Goal: Transaction & Acquisition: Purchase product/service

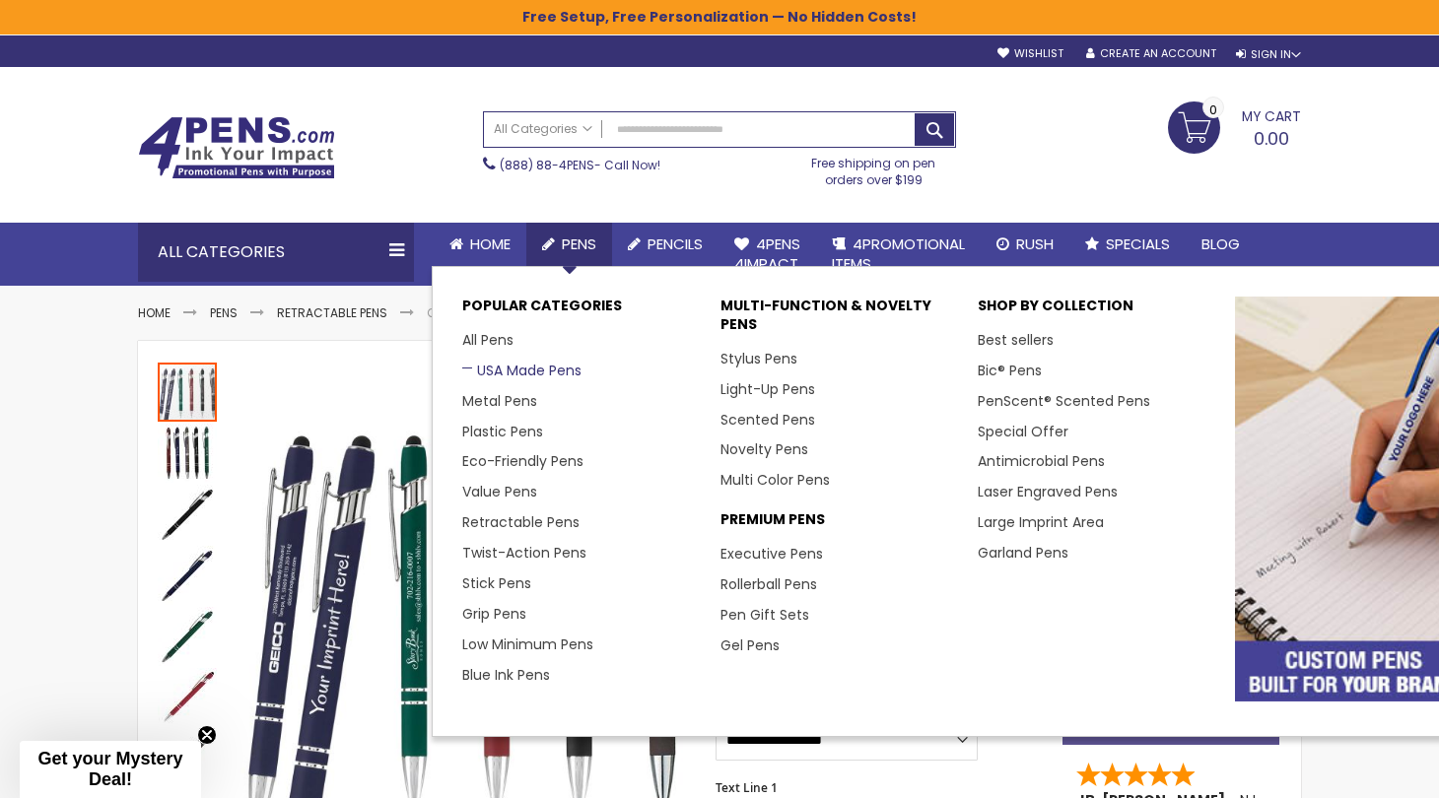
click at [524, 363] on link "USA Made Pens" at bounding box center [521, 371] width 119 height 20
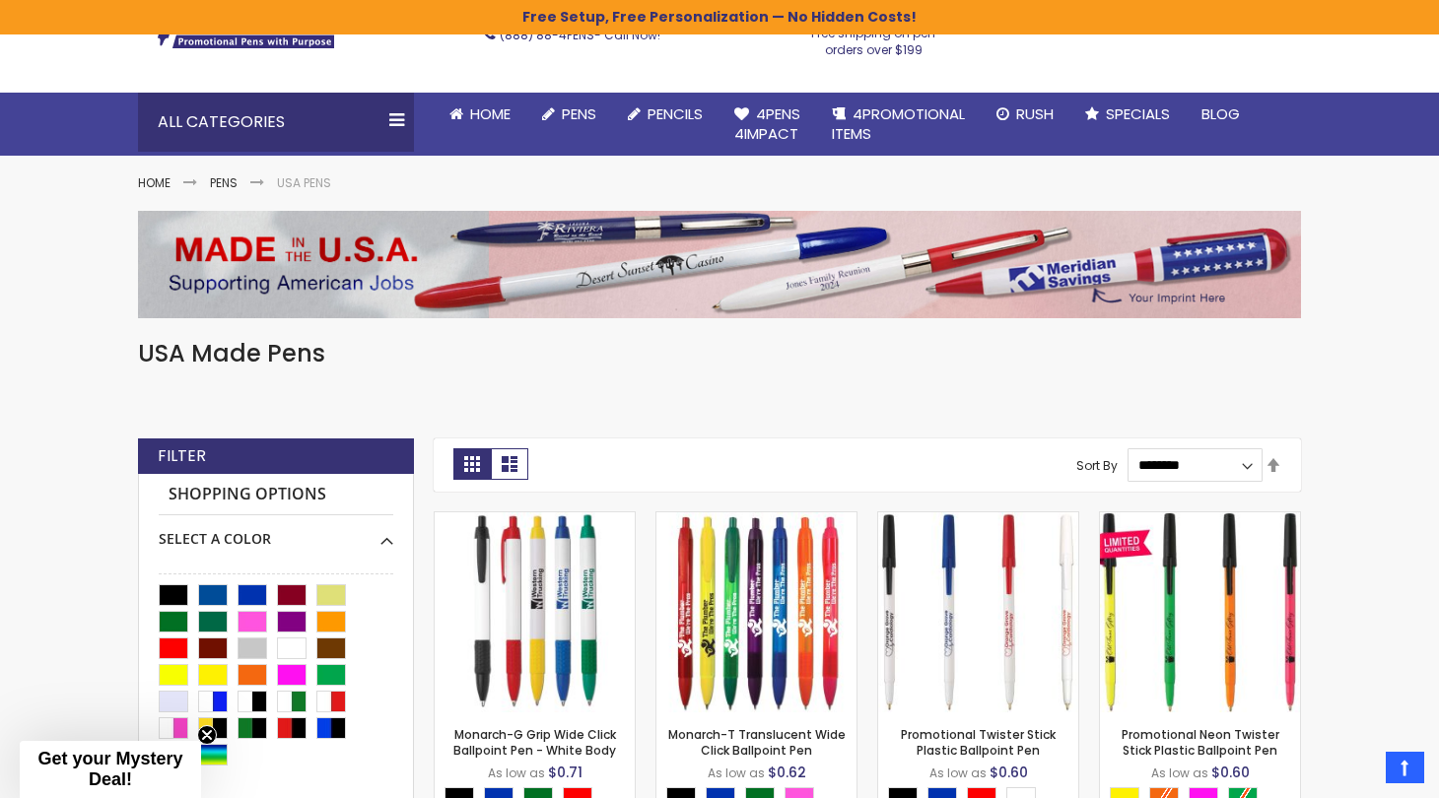
scroll to position [129, 0]
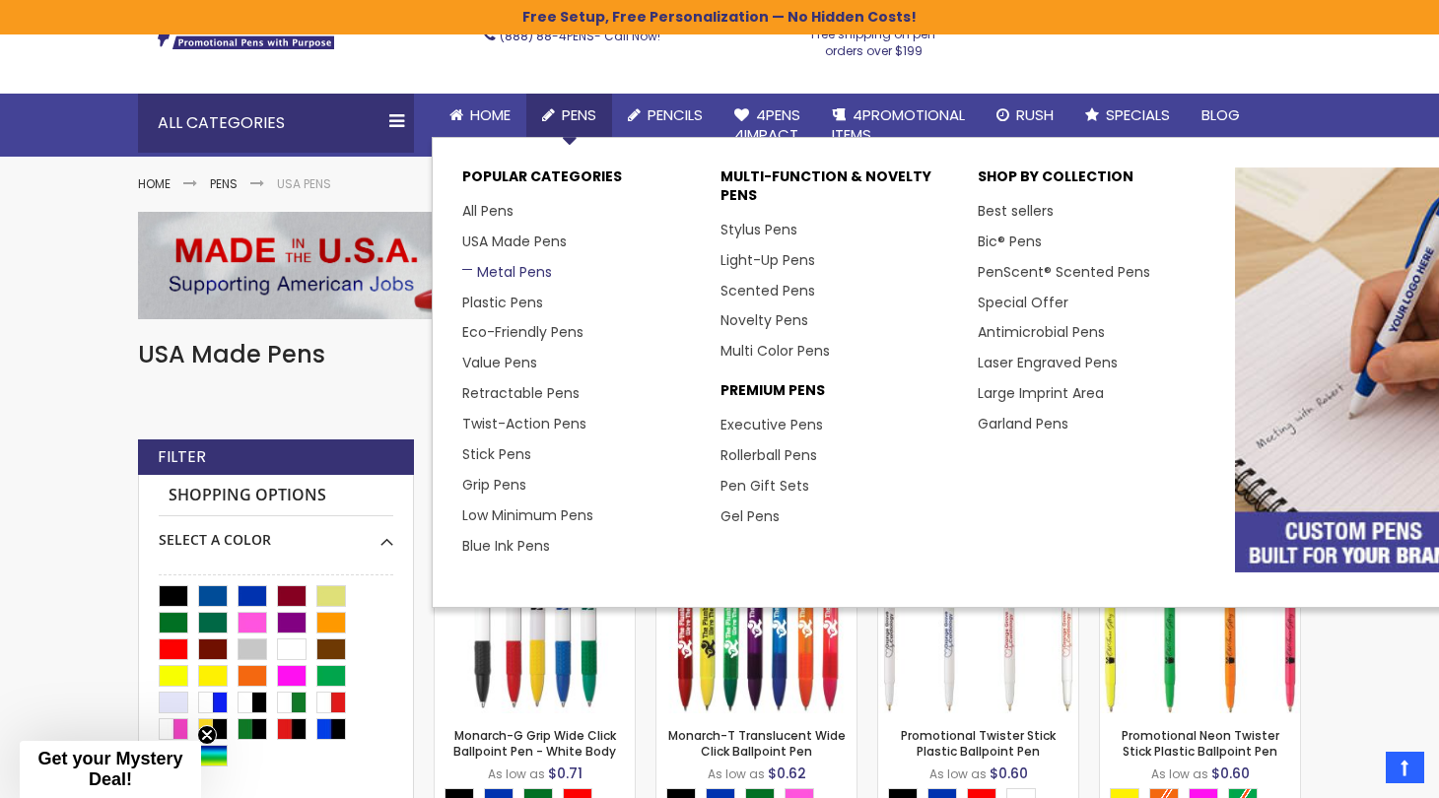
click at [493, 270] on link "Metal Pens" at bounding box center [507, 272] width 90 height 20
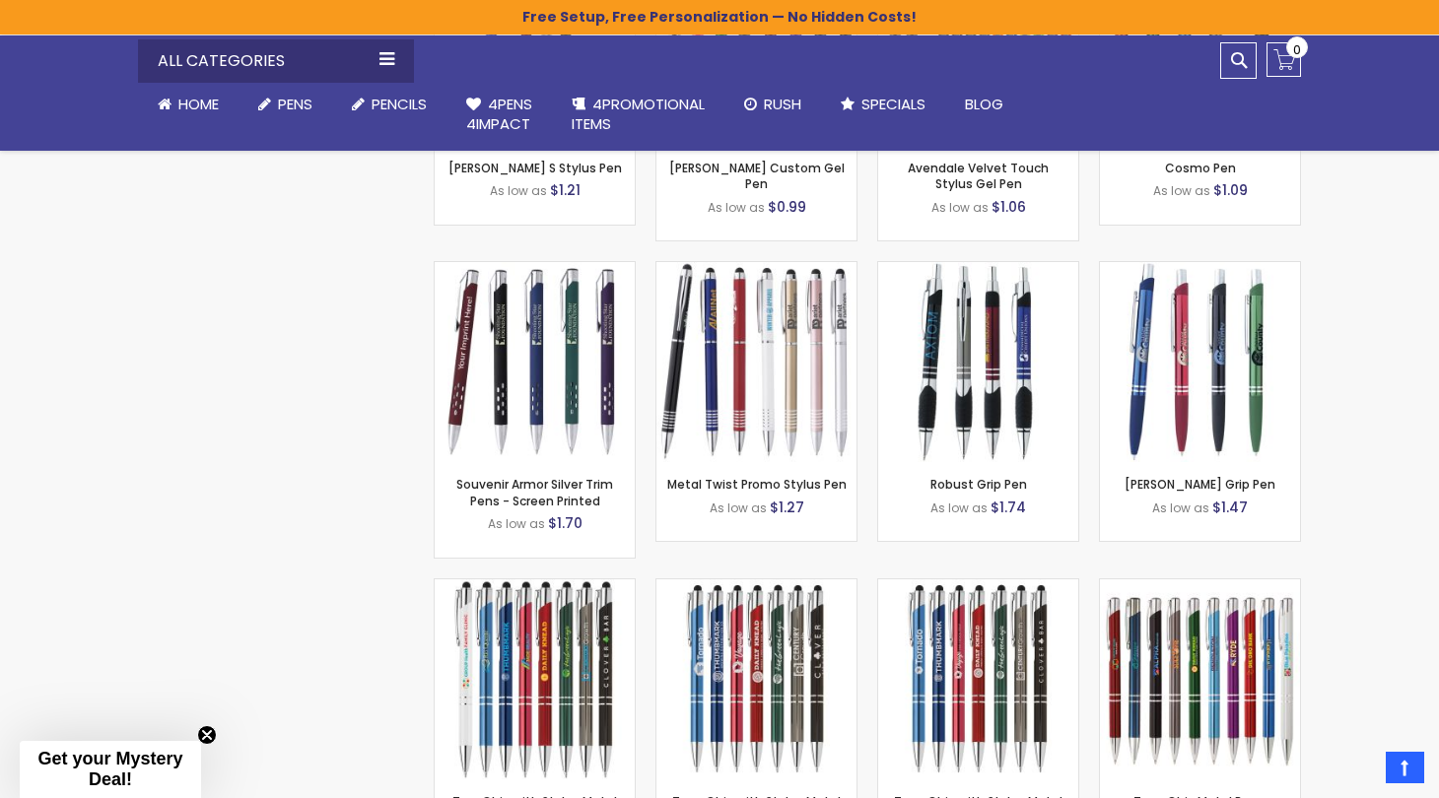
scroll to position [5250, 0]
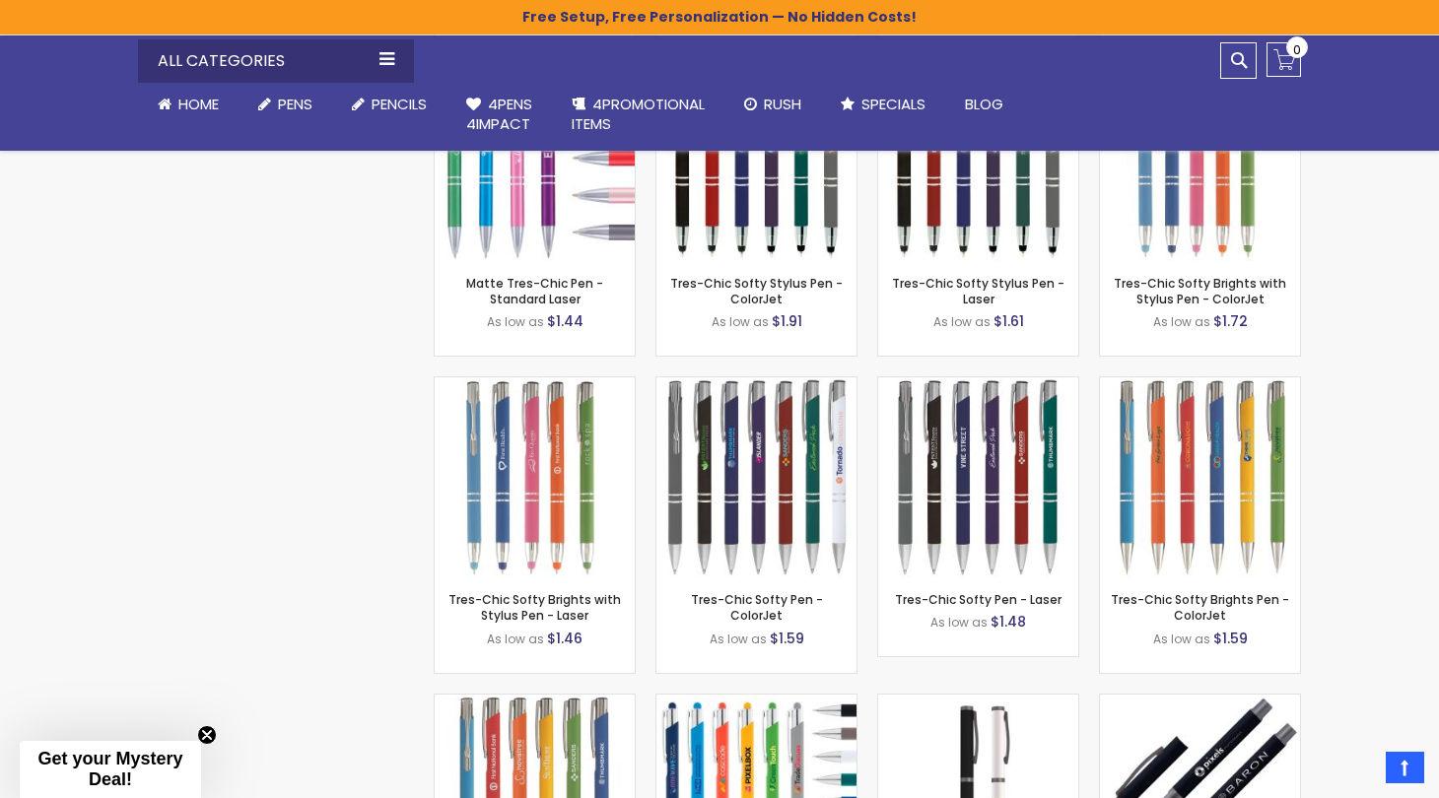
scroll to position [7264, 0]
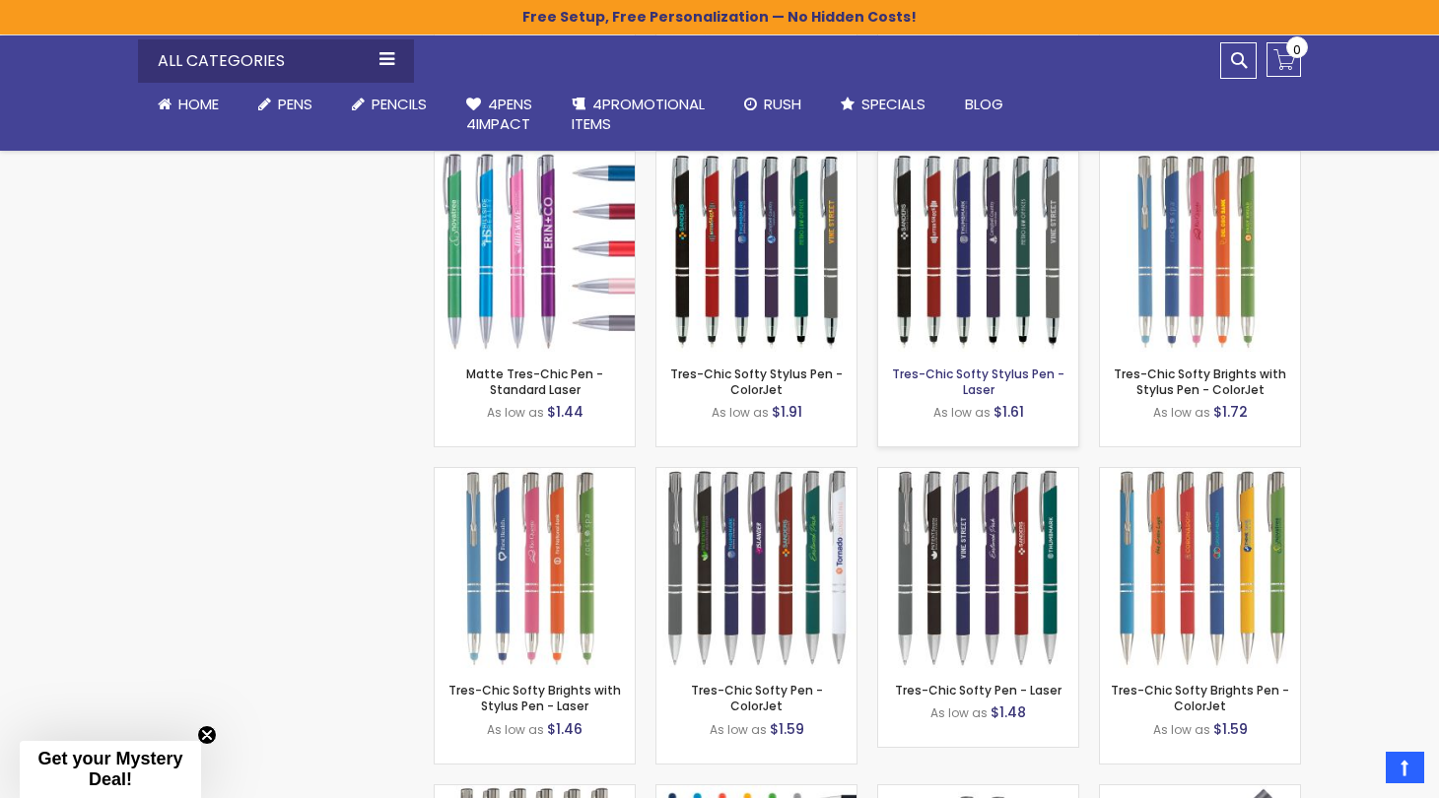
click at [972, 370] on link "Tres-Chic Softy Stylus Pen - Laser" at bounding box center [978, 382] width 172 height 33
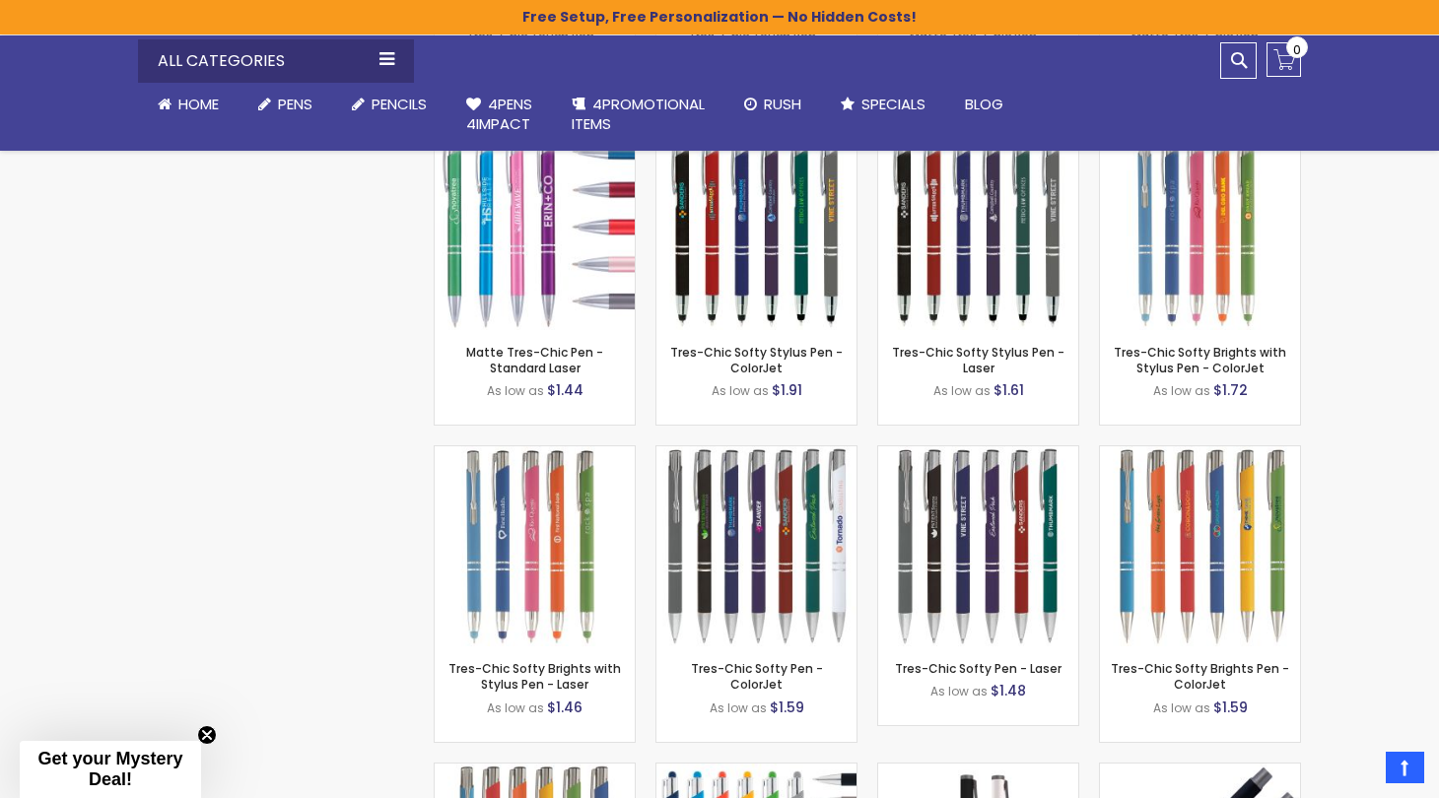
scroll to position [7311, 0]
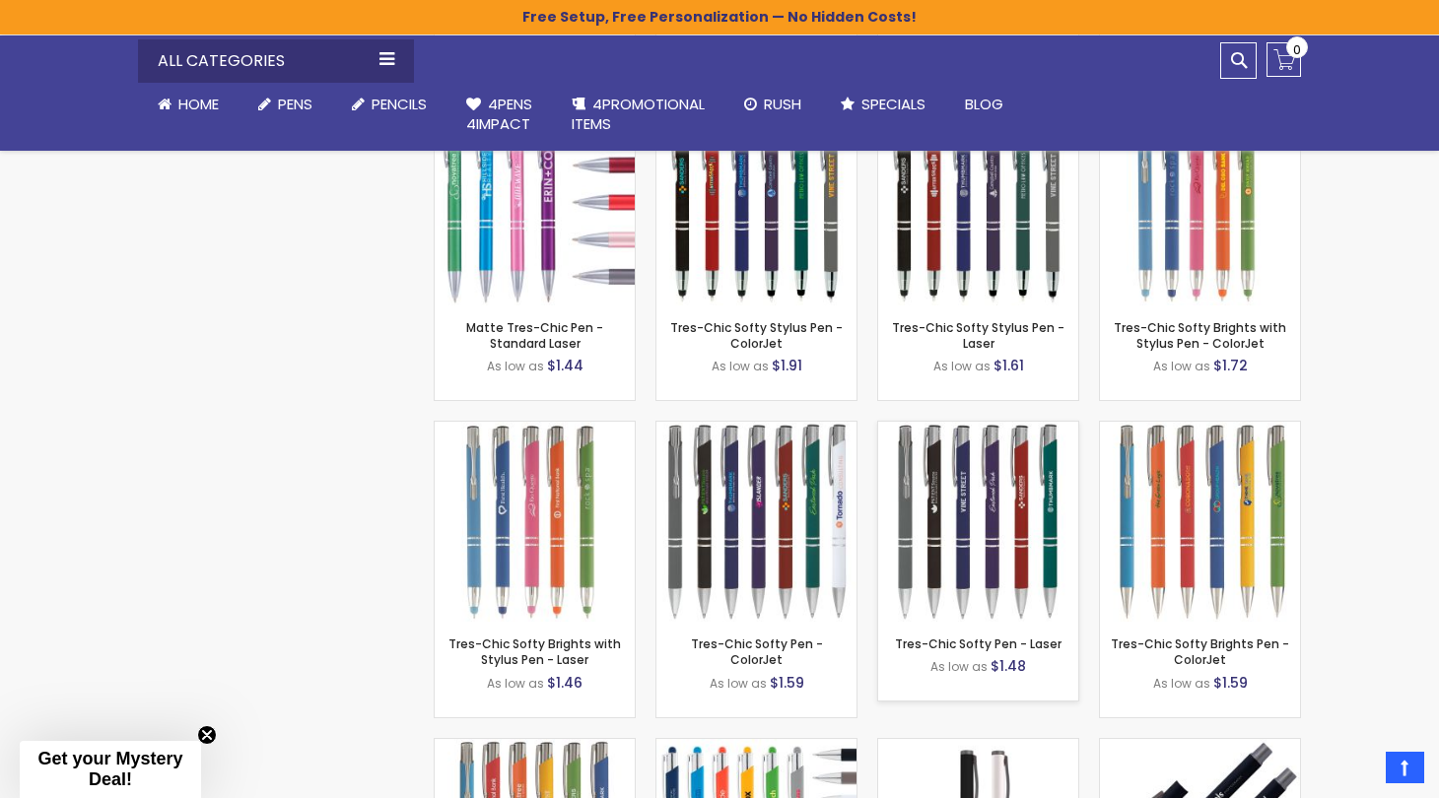
click at [975, 635] on div "Tres-Chic Softy Pen - Laser As low as $1.48 - *** +" at bounding box center [978, 661] width 200 height 79
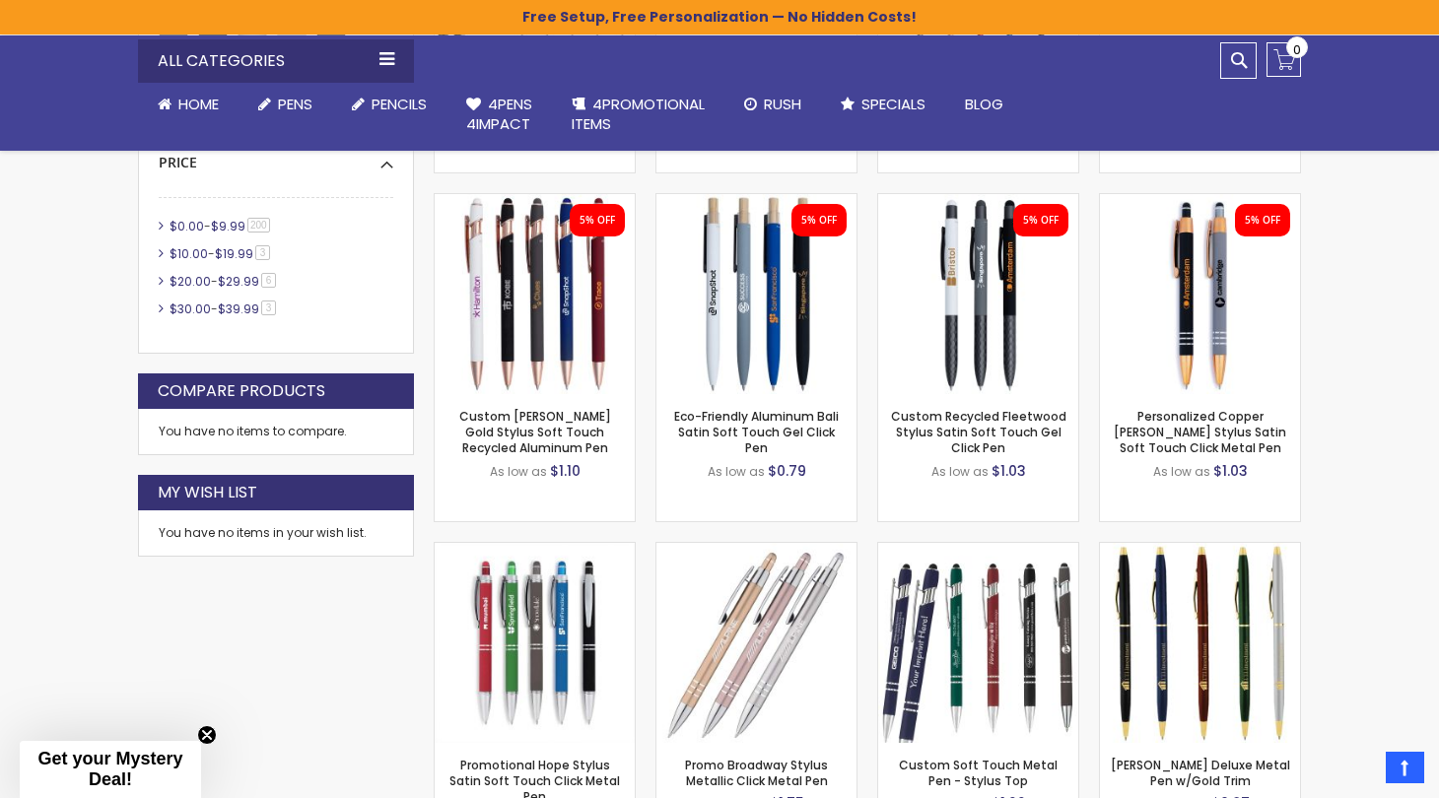
scroll to position [851, 0]
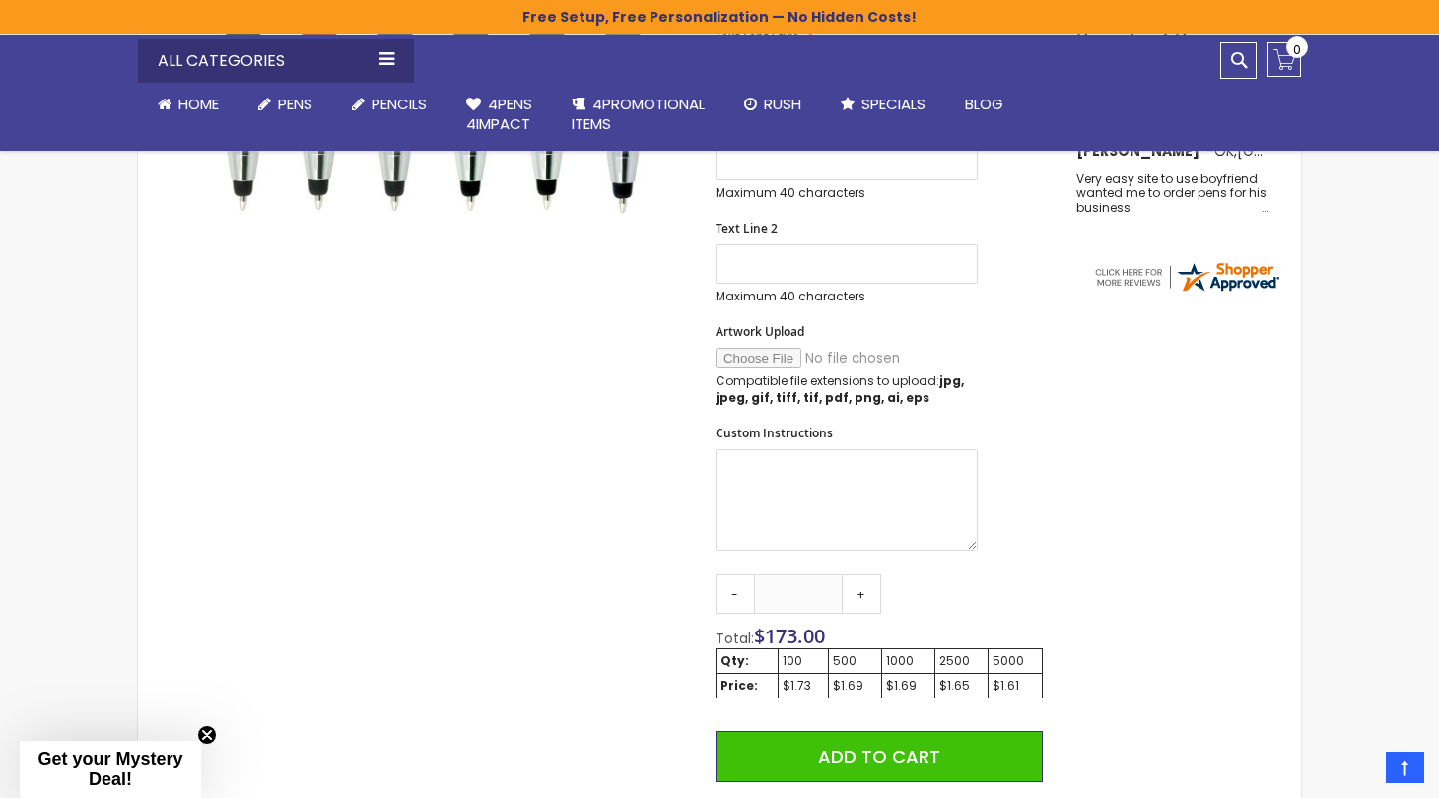
scroll to position [704, 0]
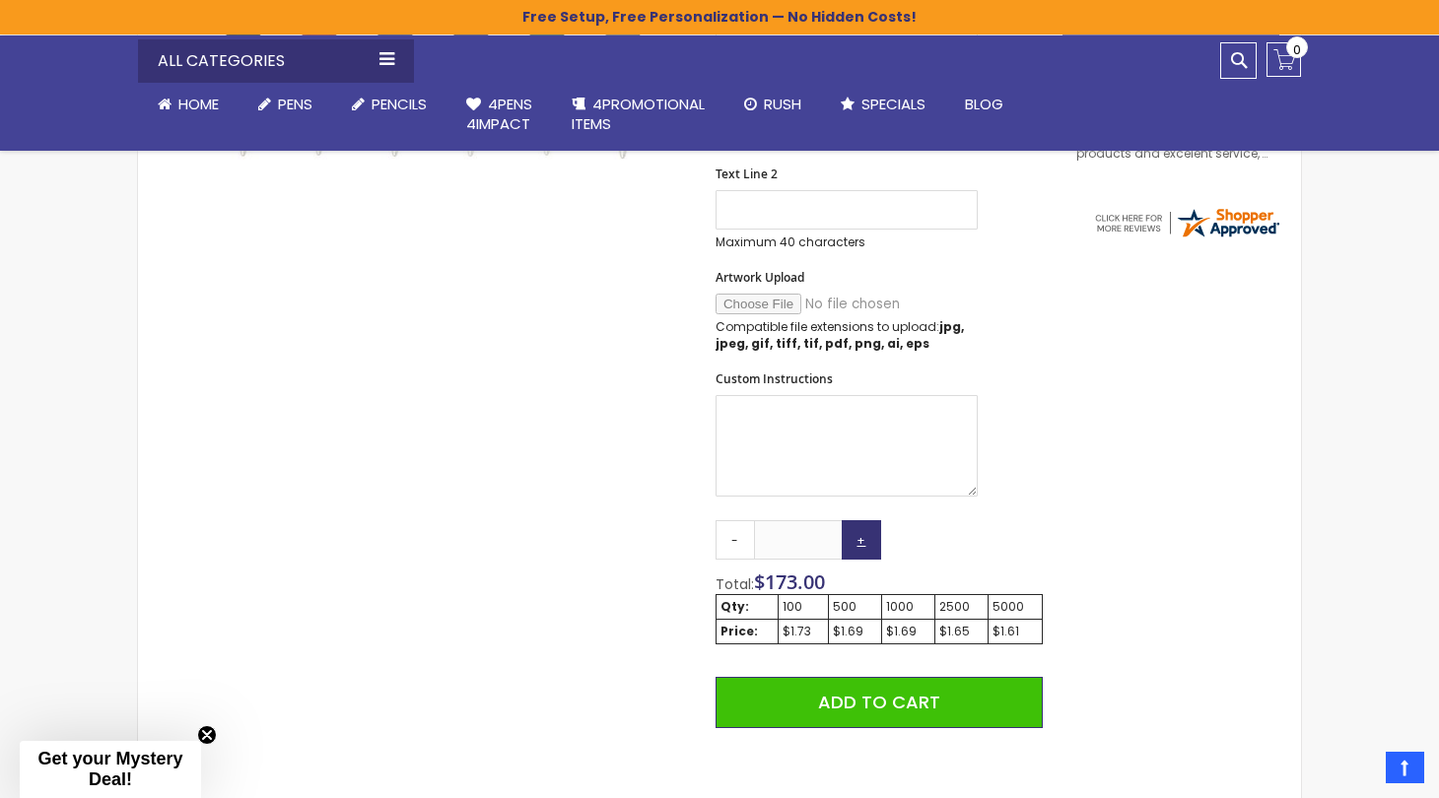
click at [855, 542] on link "+" at bounding box center [861, 539] width 39 height 39
drag, startPoint x: 824, startPoint y: 540, endPoint x: 769, endPoint y: 540, distance: 55.2
click at [769, 540] on input "***" at bounding box center [798, 539] width 89 height 39
type input "***"
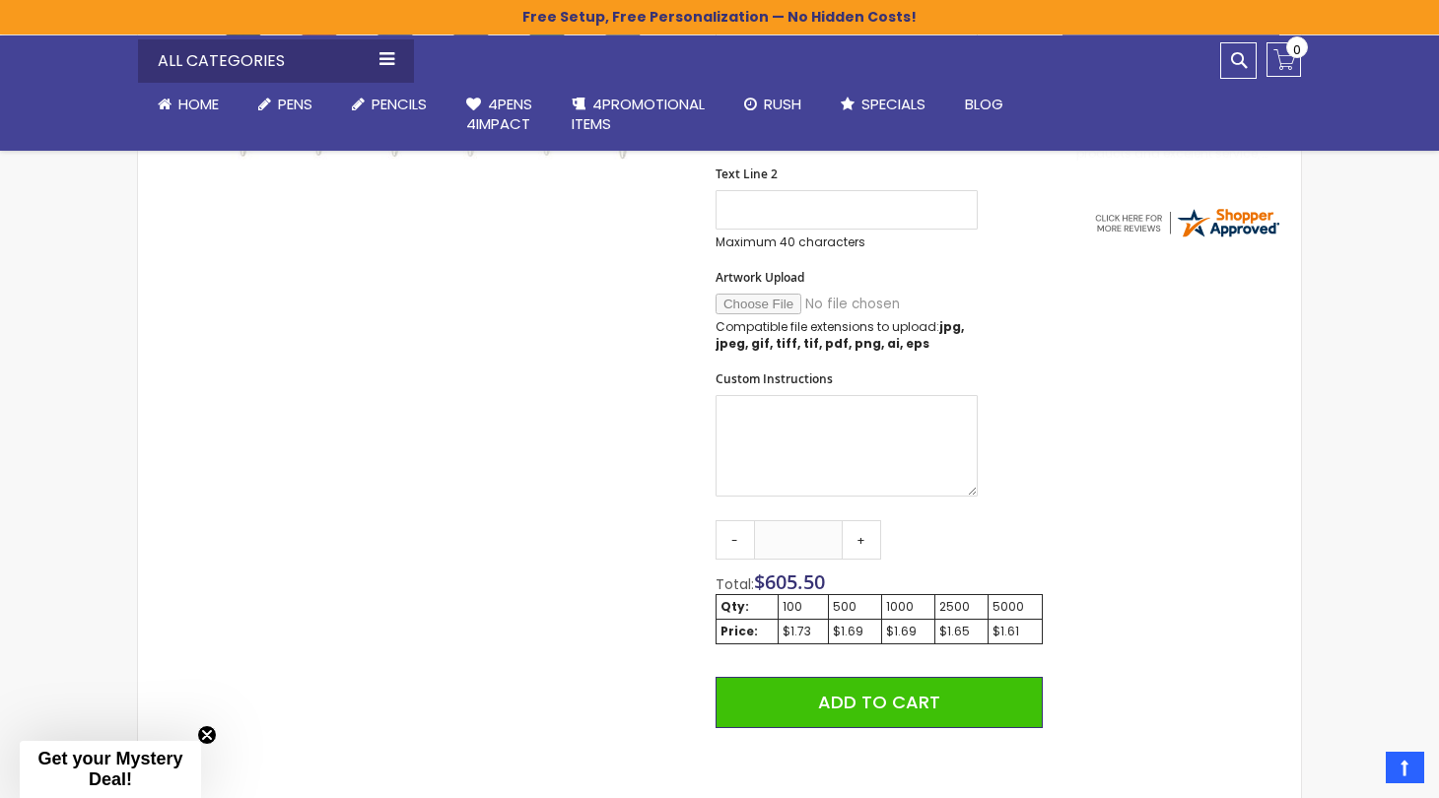
click at [628, 569] on div "Skip to the end of the images gallery Skip to the beginning of the images galle…" at bounding box center [600, 431] width 905 height 1549
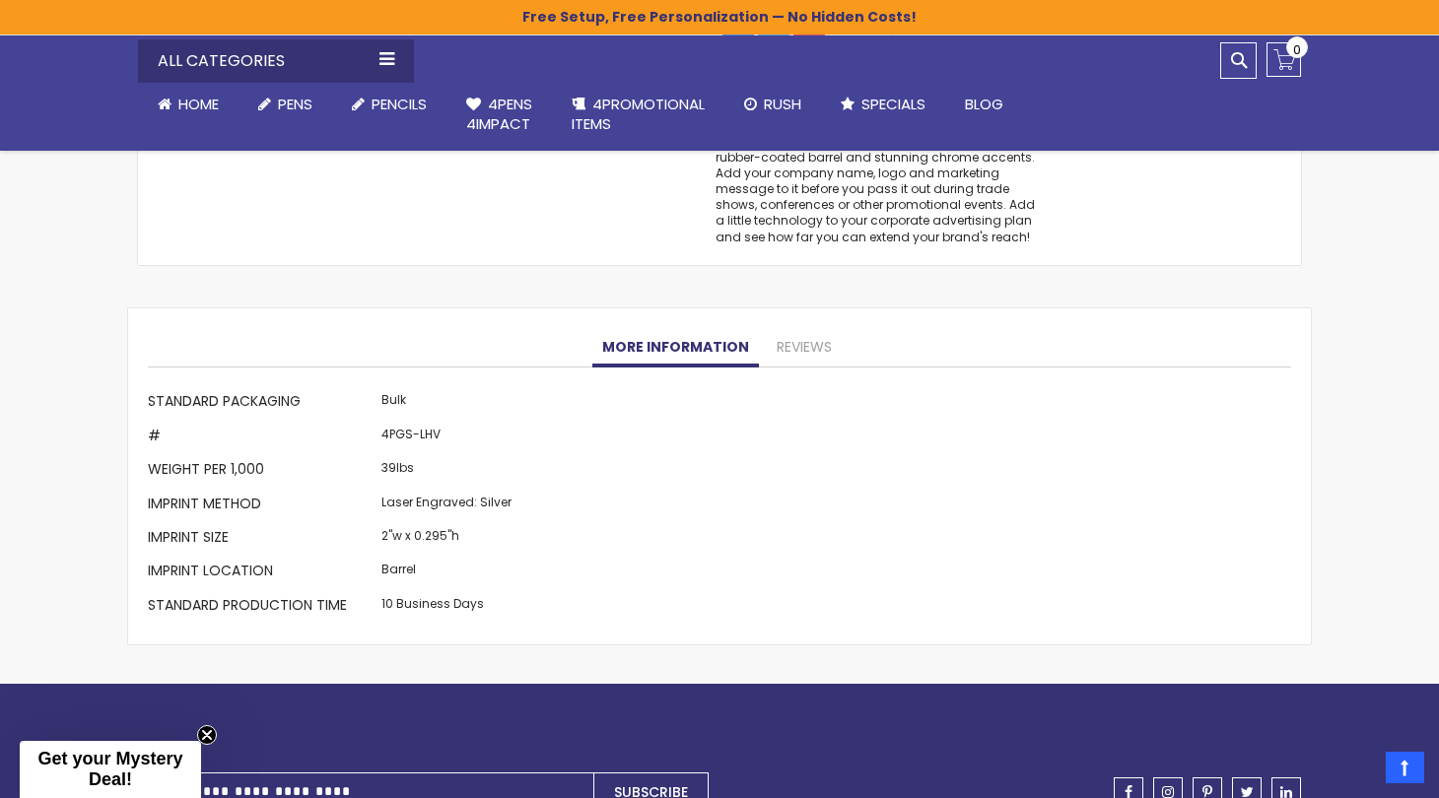
scroll to position [1663, 0]
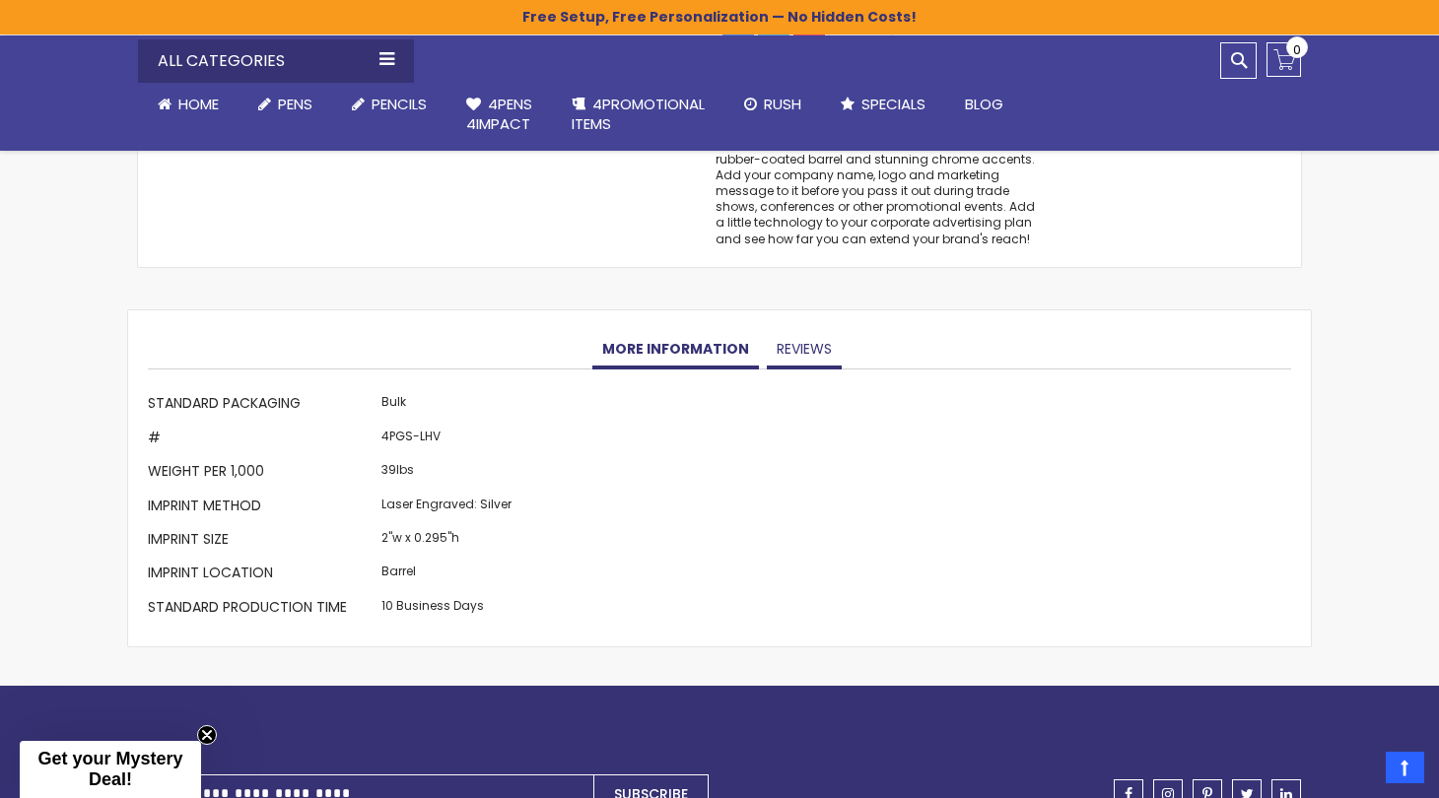
click at [791, 339] on link "Reviews" at bounding box center [804, 349] width 75 height 39
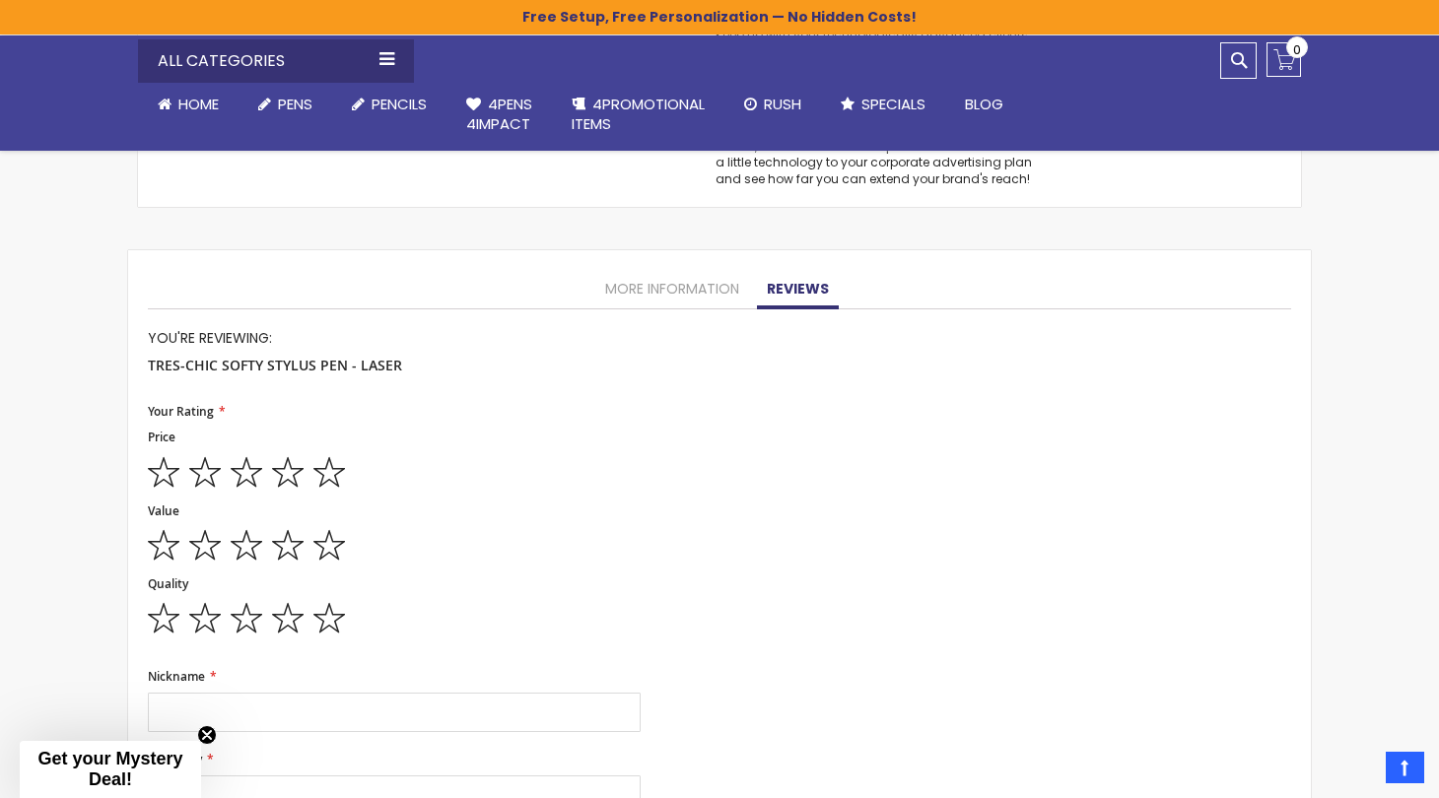
scroll to position [1673, 0]
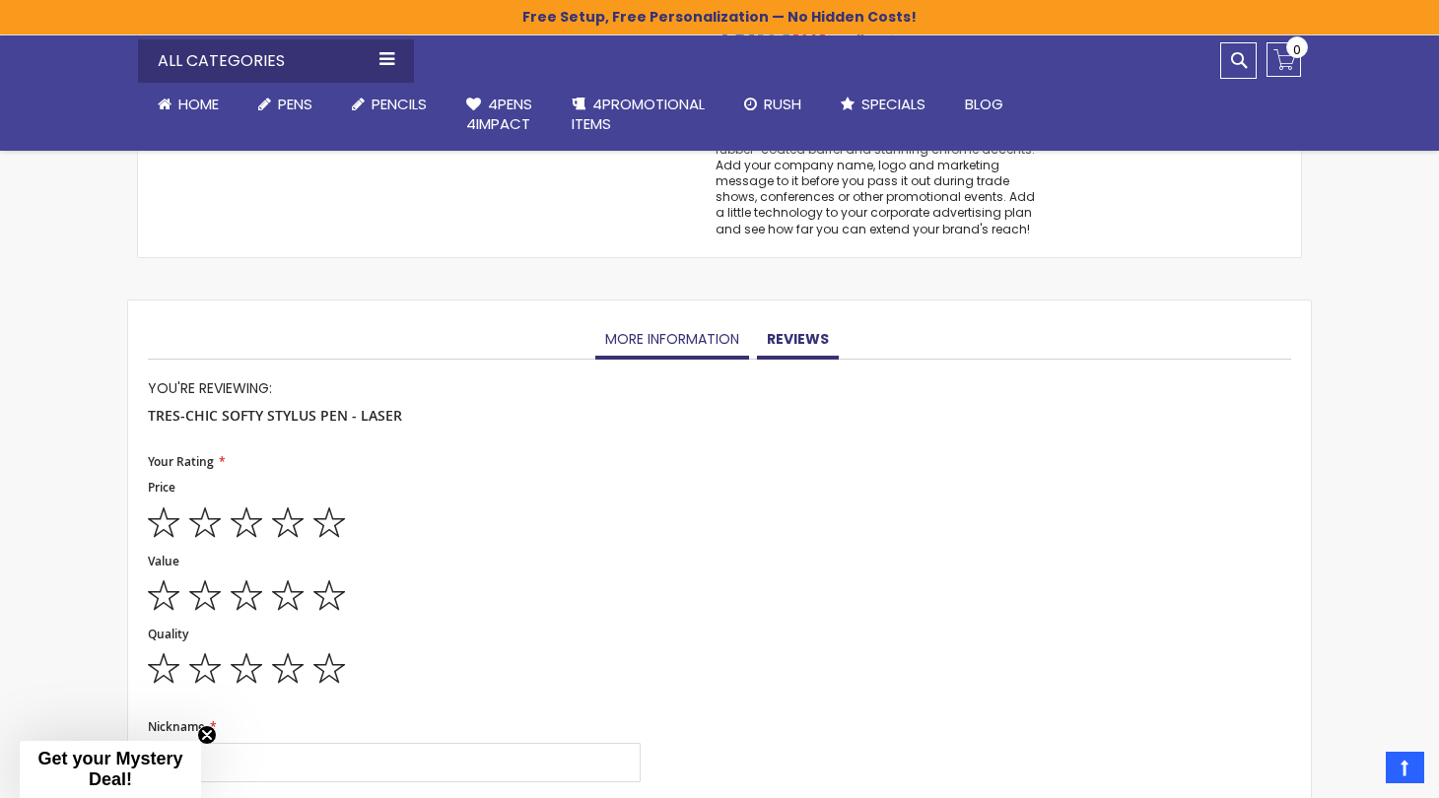
click at [713, 326] on link "More Information" at bounding box center [672, 339] width 154 height 39
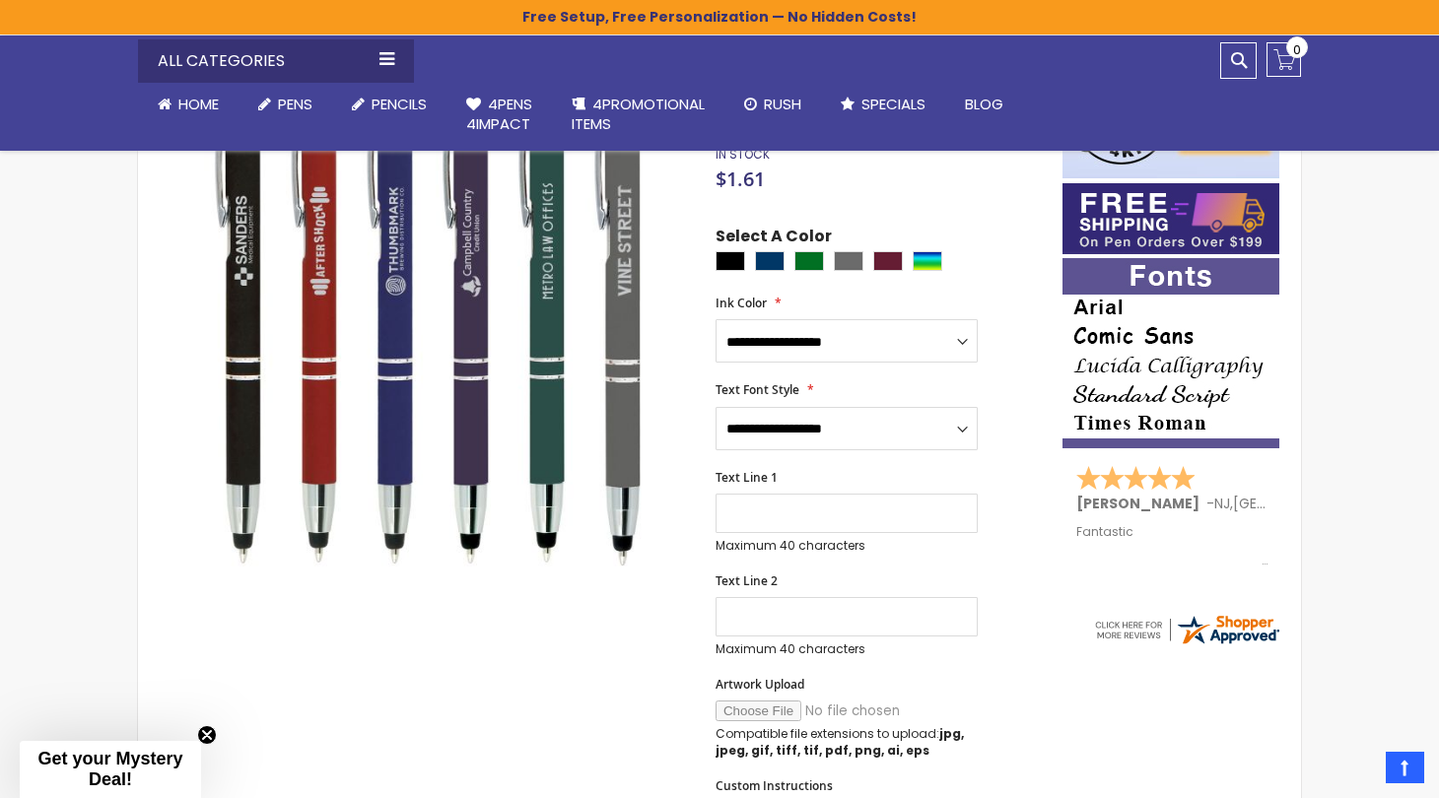
scroll to position [272, 0]
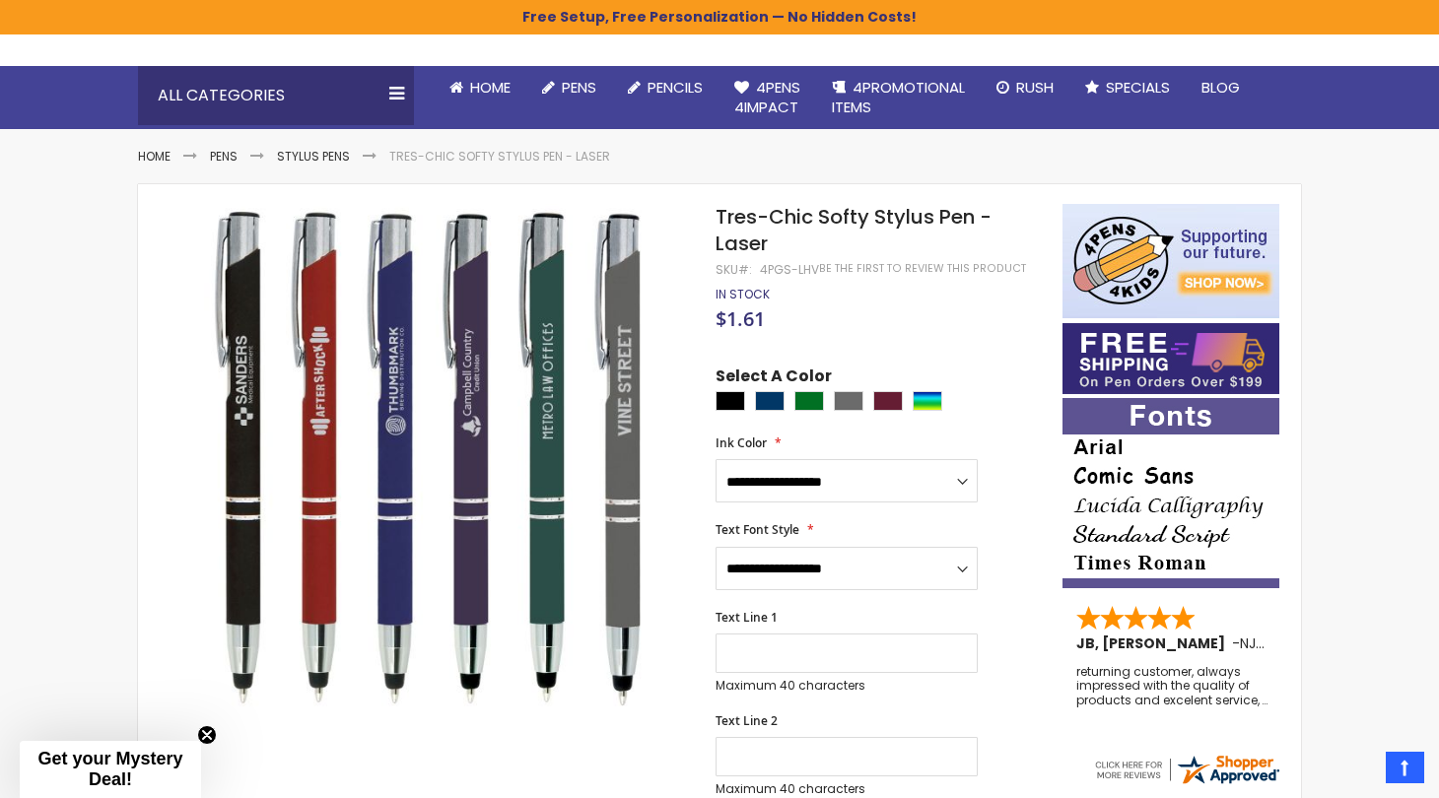
scroll to position [156, 0]
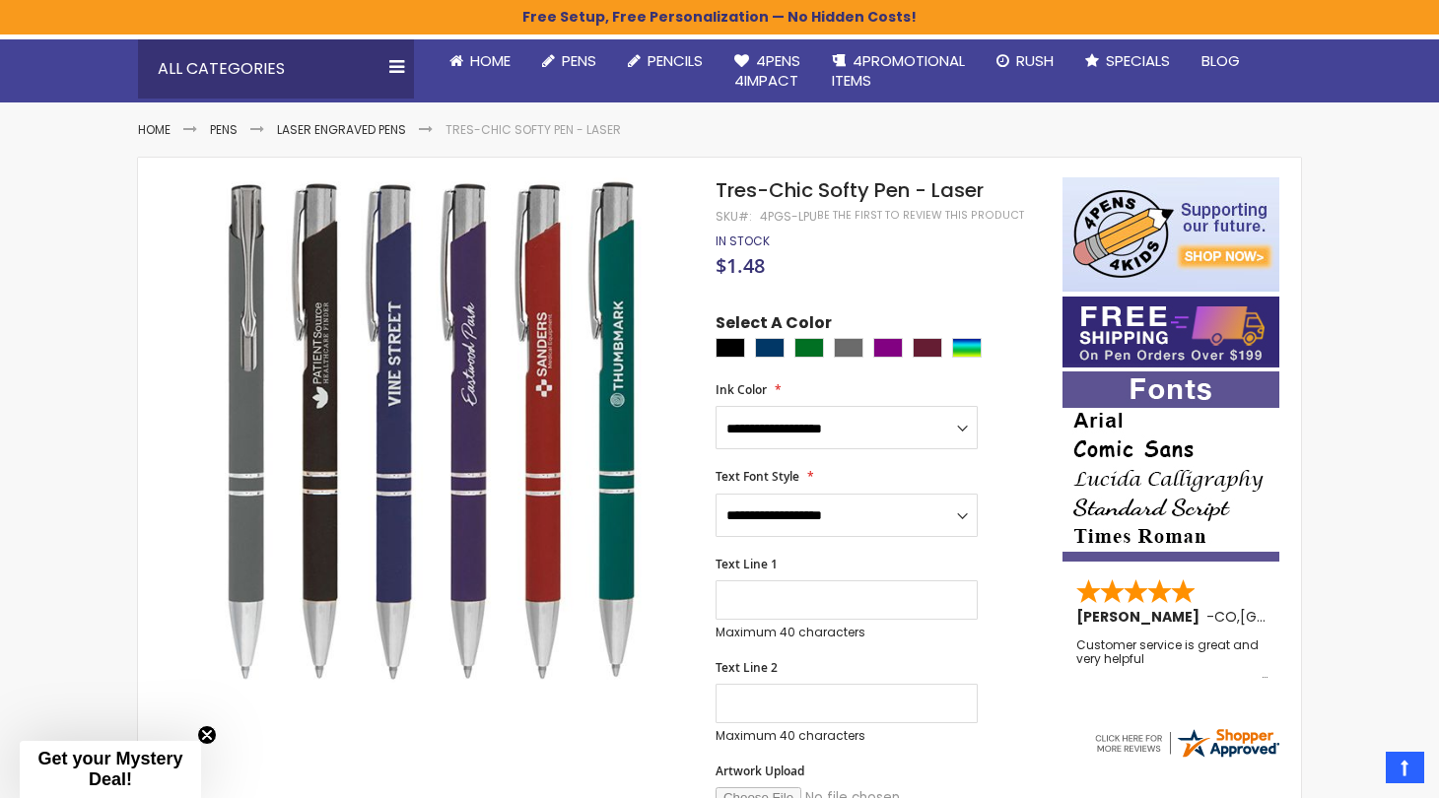
scroll to position [139, 0]
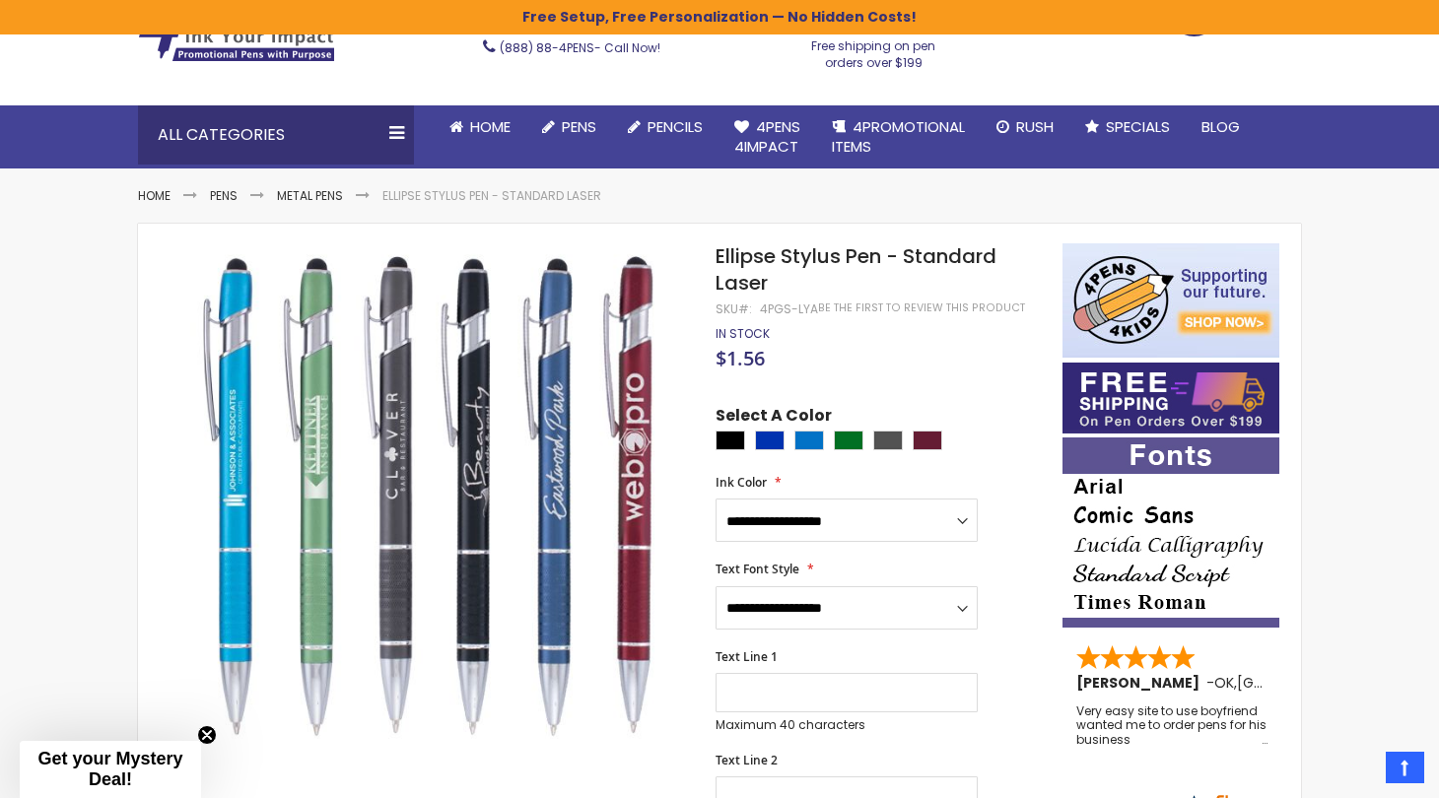
scroll to position [90, 0]
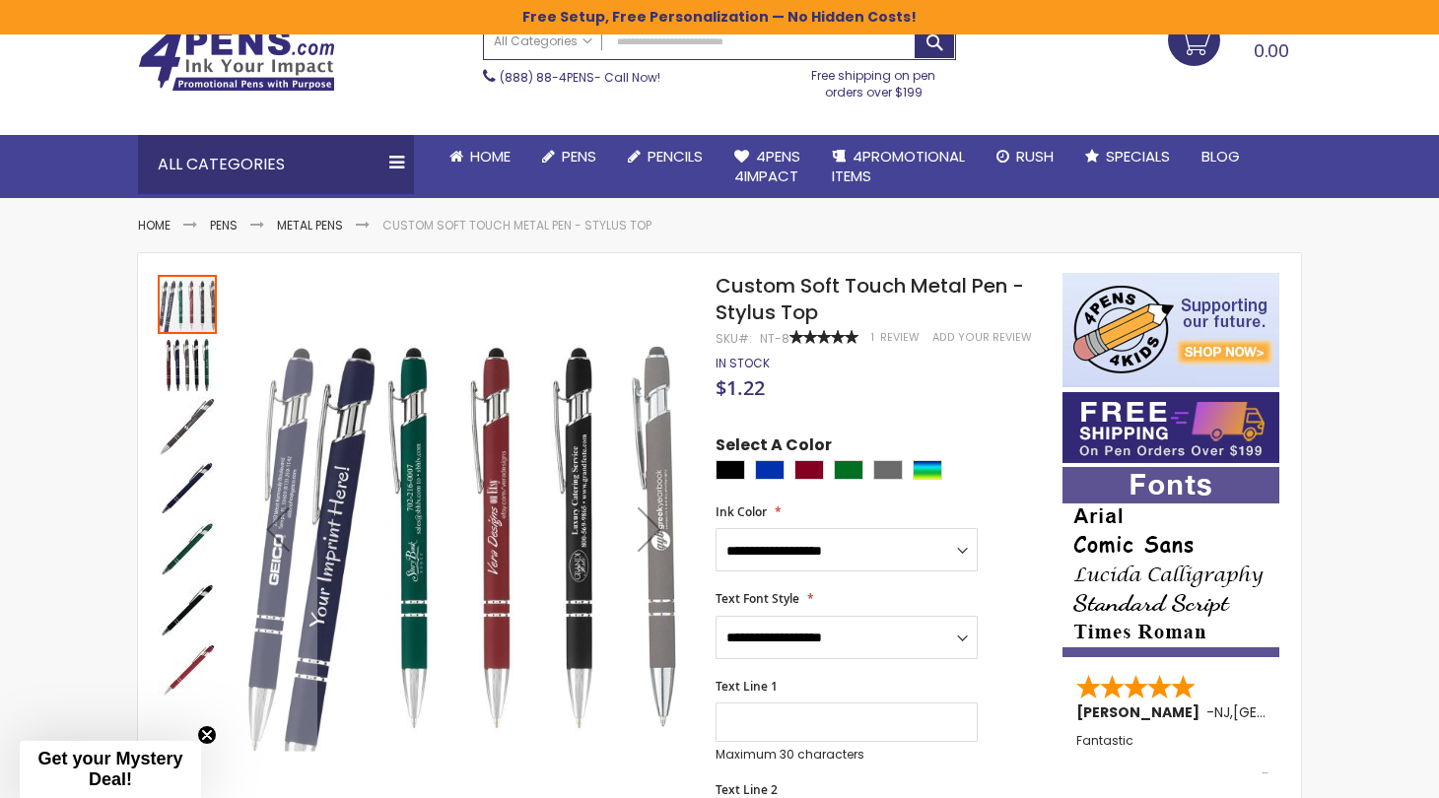
scroll to position [90, 0]
